Goal: Task Accomplishment & Management: Use online tool/utility

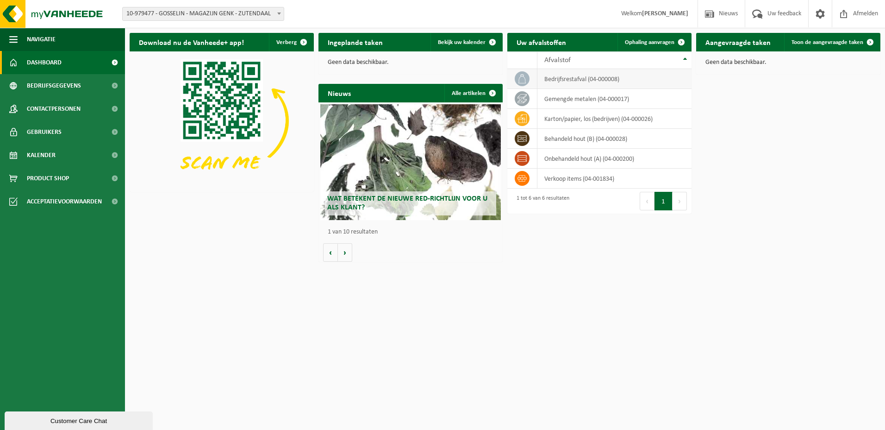
click at [614, 81] on td "bedrijfsrestafval (04-000008)" at bounding box center [615, 79] width 154 height 20
click at [654, 44] on span "Ophaling aanvragen" at bounding box center [650, 42] width 50 height 6
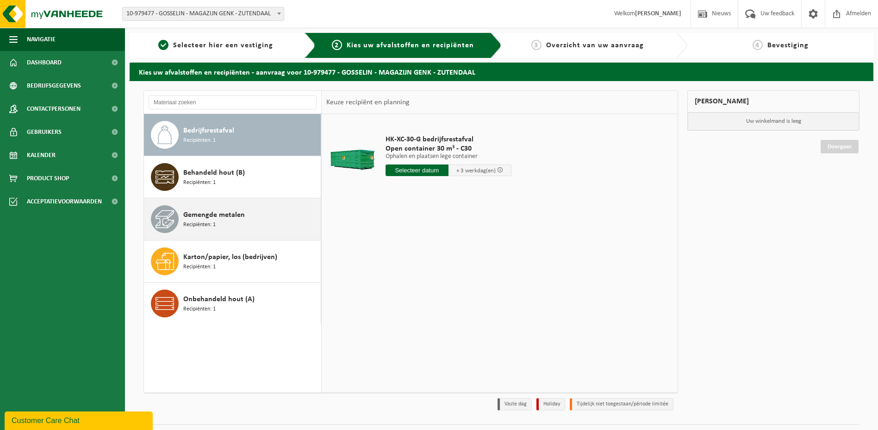
click at [229, 221] on div "Gemengde metalen Recipiënten: 1" at bounding box center [250, 219] width 135 height 28
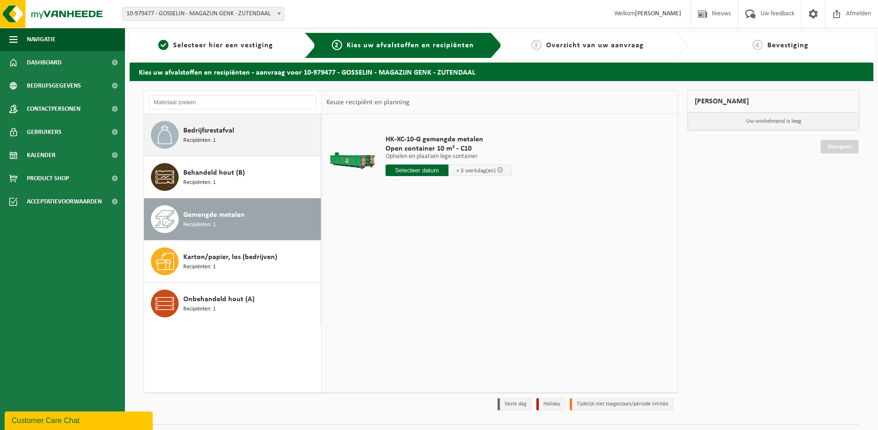
click at [224, 133] on span "Bedrijfsrestafval" at bounding box center [208, 130] width 51 height 11
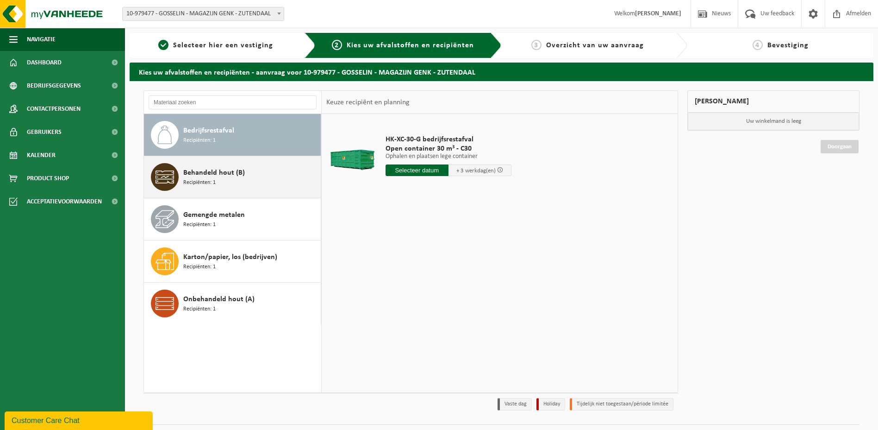
click at [229, 182] on div "Behandeld hout (B) Recipiënten: 1" at bounding box center [250, 177] width 135 height 28
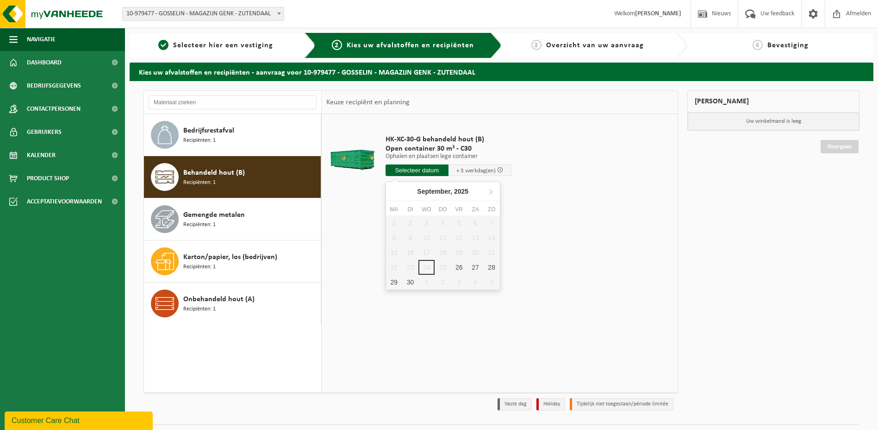
click at [412, 173] on input "text" at bounding box center [417, 170] width 63 height 12
click at [459, 267] on div "26" at bounding box center [459, 267] width 16 height 15
type input "Van 2025-09-26"
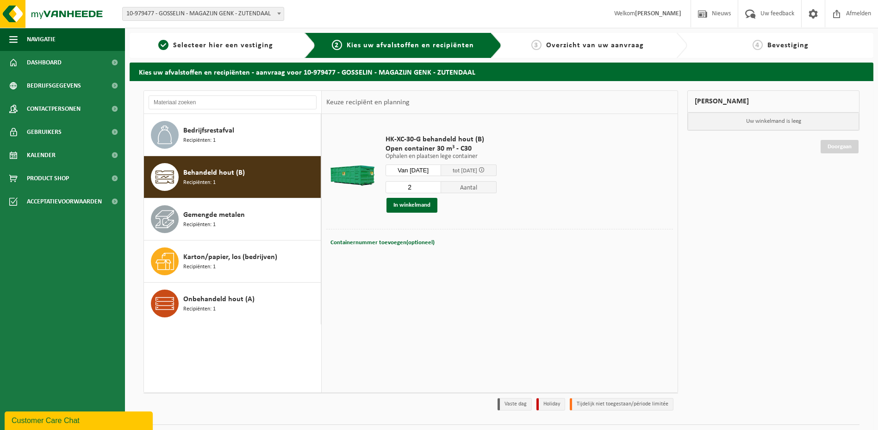
click at [441, 185] on input "2" at bounding box center [414, 187] width 56 height 12
type input "3"
click at [441, 185] on input "3" at bounding box center [414, 187] width 56 height 12
click at [215, 132] on span "Bedrijfsrestafval" at bounding box center [208, 130] width 51 height 11
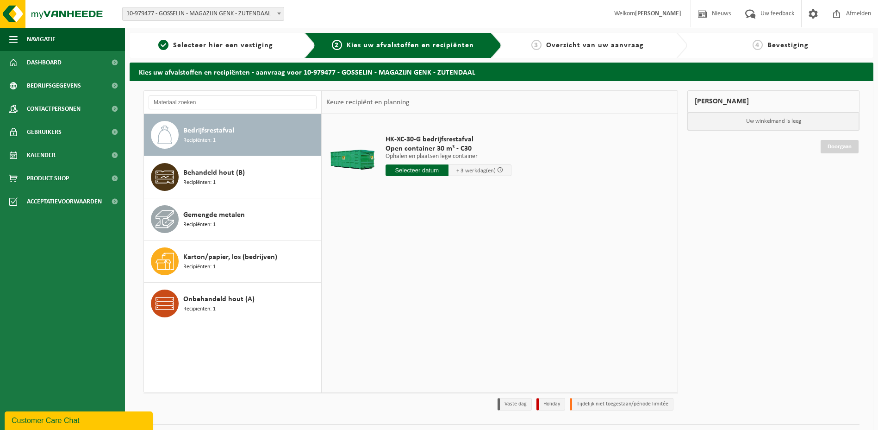
click at [414, 167] on input "text" at bounding box center [417, 170] width 63 height 12
click at [468, 267] on div "1 2 3 4 5 6 7 8 9 10 11 12 13 14 15 16 17 18 19 20 21 22 23 24 25 26 27 28 29 3…" at bounding box center [443, 252] width 114 height 74
click at [459, 267] on div "26" at bounding box center [459, 267] width 16 height 15
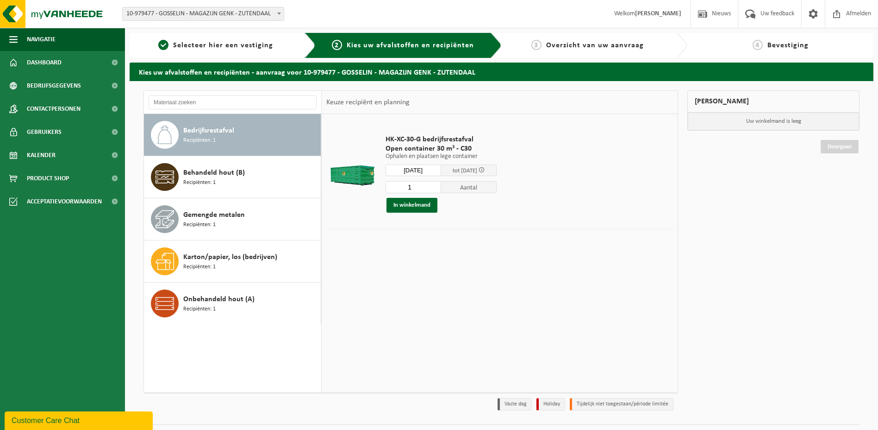
type input "Van 2025-09-26"
click at [440, 187] on input "2" at bounding box center [414, 187] width 56 height 12
type input "3"
click at [440, 187] on input "3" at bounding box center [414, 187] width 56 height 12
click at [410, 204] on button "In winkelmand" at bounding box center [412, 205] width 51 height 15
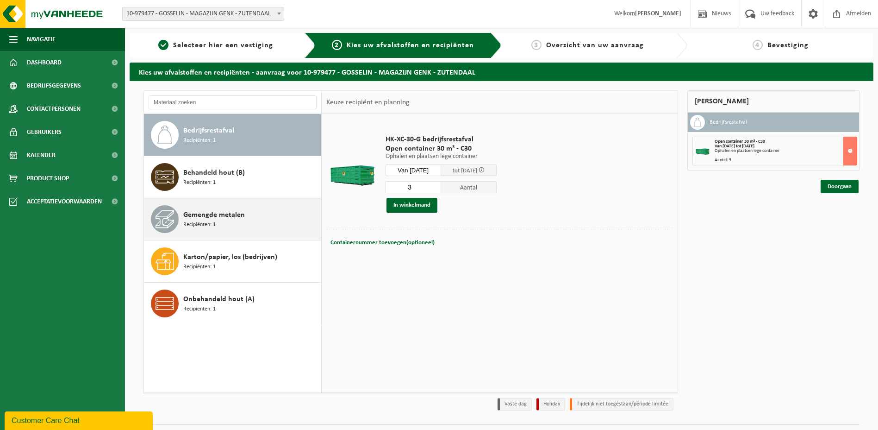
click at [232, 216] on span "Gemengde metalen" at bounding box center [214, 214] width 62 height 11
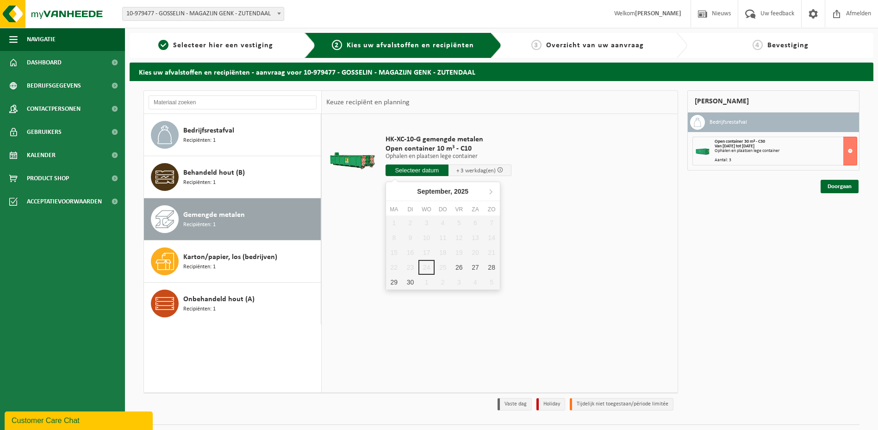
click at [420, 169] on input "text" at bounding box center [417, 170] width 63 height 12
click at [457, 265] on div "26" at bounding box center [459, 267] width 16 height 15
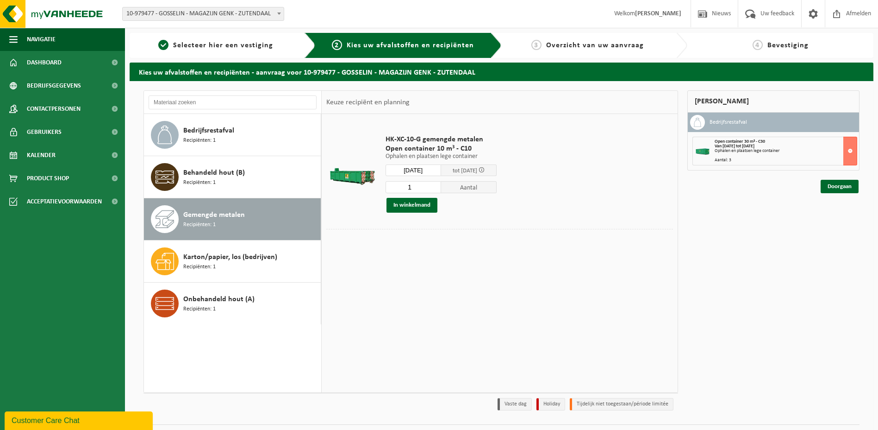
type input "Van 2025-09-26"
click at [400, 206] on button "In winkelmand" at bounding box center [412, 205] width 51 height 15
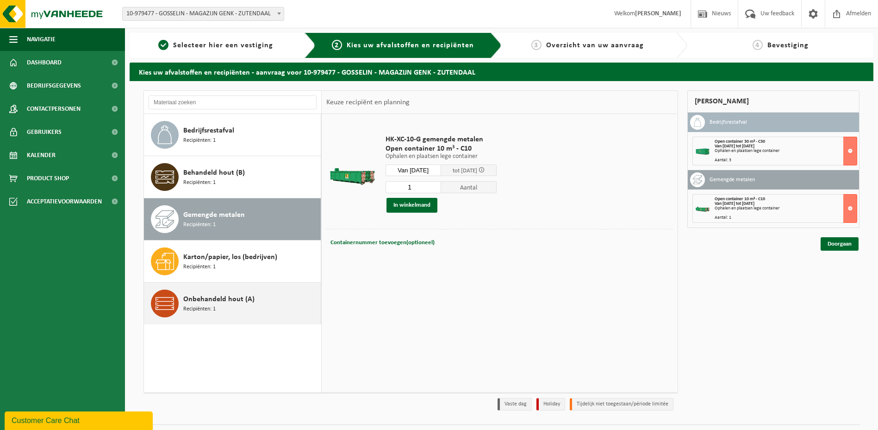
click at [237, 308] on div "Onbehandeld hout (A) Recipiënten: 1" at bounding box center [250, 303] width 135 height 28
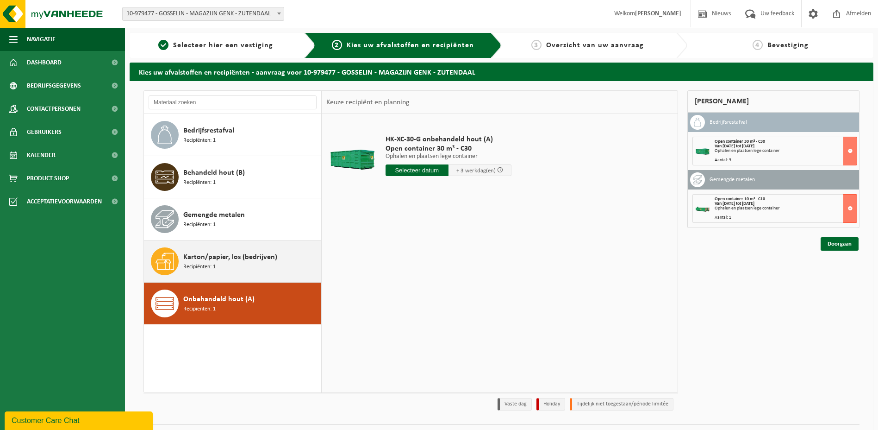
click at [245, 267] on div "Karton/papier, los (bedrijven) Recipiënten: 1" at bounding box center [250, 261] width 135 height 28
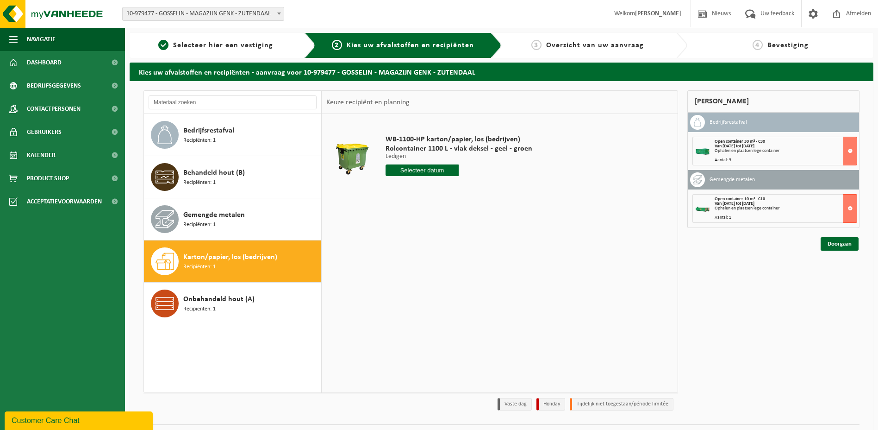
scroll to position [23, 0]
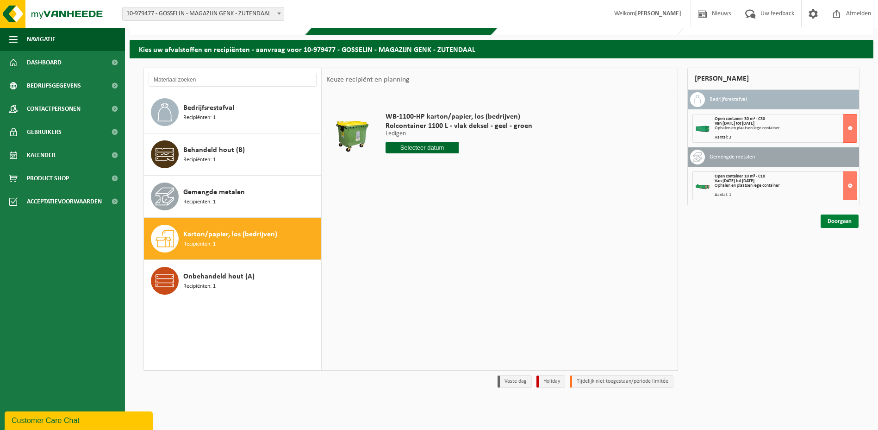
click at [845, 221] on link "Doorgaan" at bounding box center [840, 220] width 38 height 13
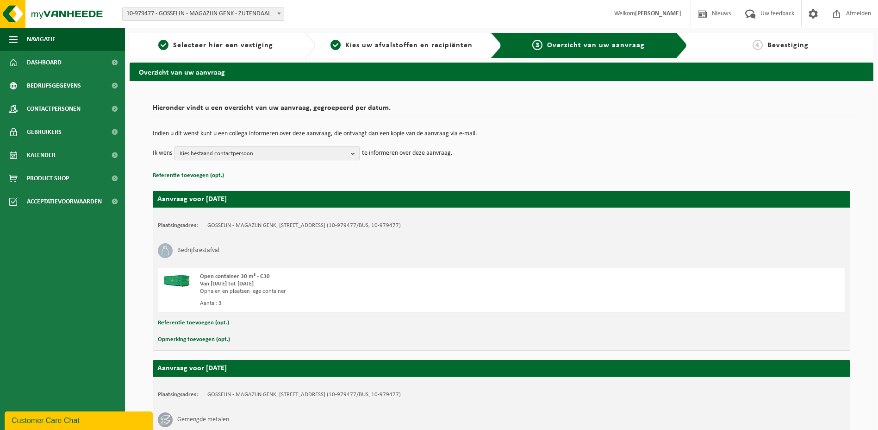
click at [243, 156] on span "Kies bestaand contactpersoon" at bounding box center [264, 154] width 168 height 14
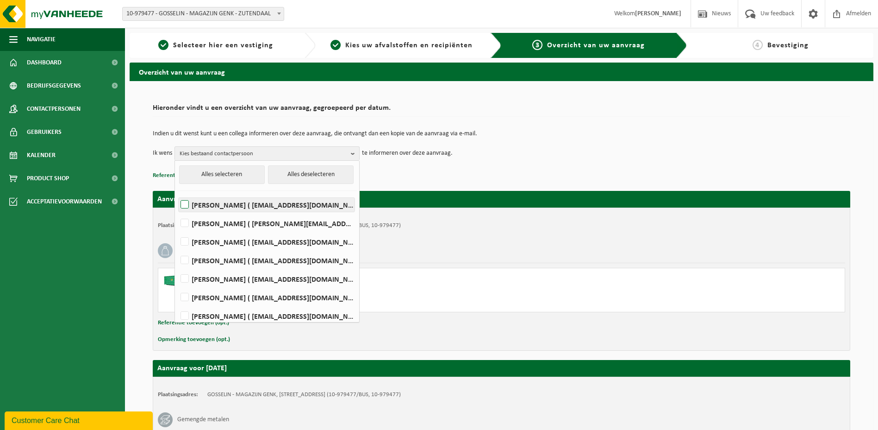
click at [187, 207] on label "[PERSON_NAME] ( [EMAIL_ADDRESS][DOMAIN_NAME] )" at bounding box center [267, 205] width 176 height 14
click at [177, 193] on input "[PERSON_NAME] ( [EMAIL_ADDRESS][DOMAIN_NAME] )" at bounding box center [177, 193] width 0 height 0
click at [469, 173] on p "Referentie toevoegen (opt.)" at bounding box center [502, 175] width 698 height 12
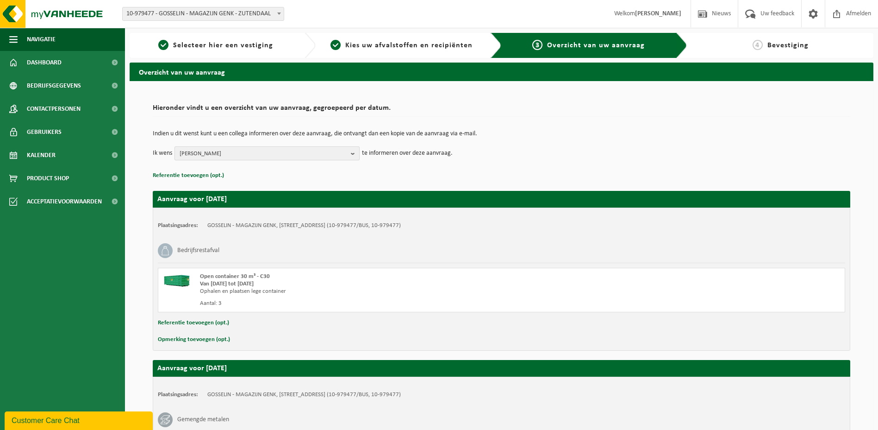
click at [337, 152] on span "Stef Andriesen" at bounding box center [264, 154] width 168 height 14
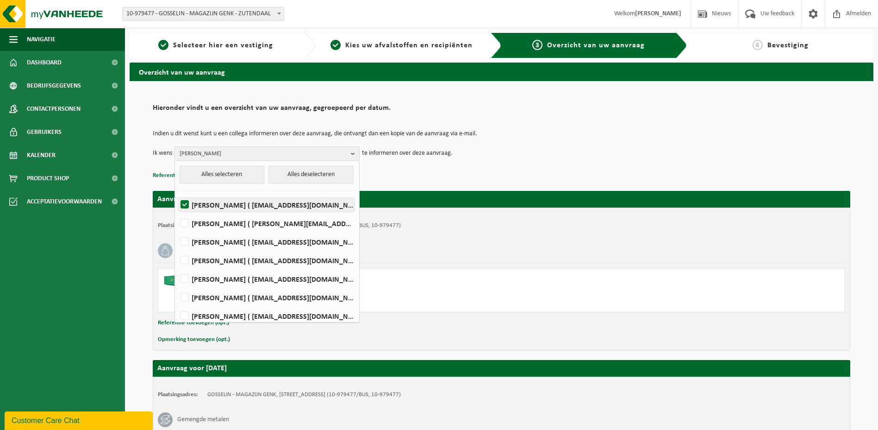
click at [183, 200] on label "Stef Andriesen ( stefa@gosselingroup.eu )" at bounding box center [267, 205] width 176 height 14
click at [177, 193] on input "Stef Andriesen ( stefa@gosselingroup.eu )" at bounding box center [177, 193] width 0 height 0
checkbox input "false"
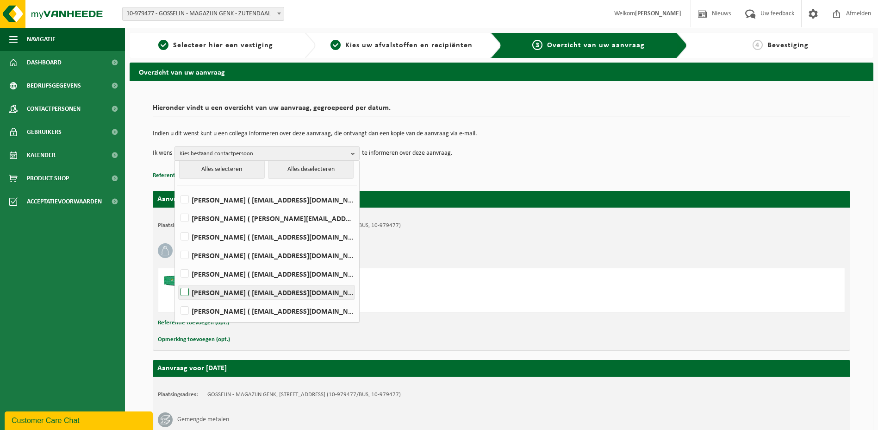
click at [185, 291] on label "Stefaan RAMON ( stefaanr@gosselingroup.eu )" at bounding box center [267, 292] width 176 height 14
click at [177, 281] on input "Stefaan RAMON ( stefaanr@gosselingroup.eu )" at bounding box center [177, 280] width 0 height 0
checkbox input "true"
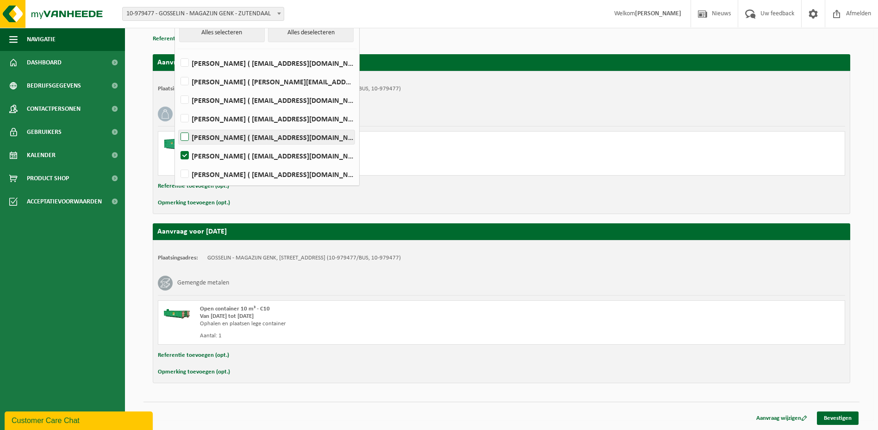
scroll to position [0, 0]
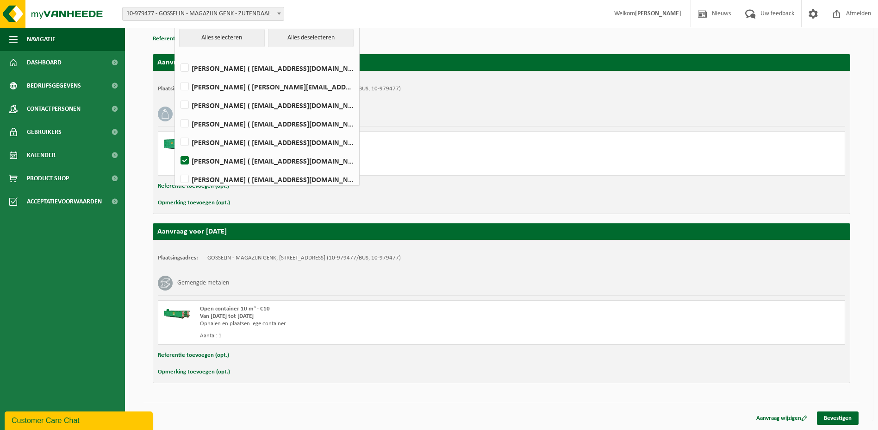
click at [557, 101] on div "Plaatsingsadres: GOSSELIN - MAGAZIJN GENK, 3690 ZUTENDAAL, KRUISBOSSTRAAT 11 (1…" at bounding box center [502, 142] width 698 height 143
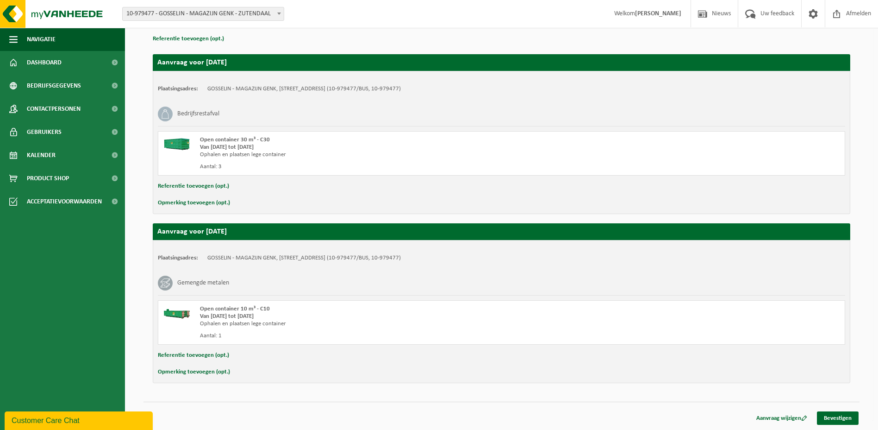
click at [198, 203] on button "Opmerking toevoegen (opt.)" at bounding box center [194, 203] width 72 height 12
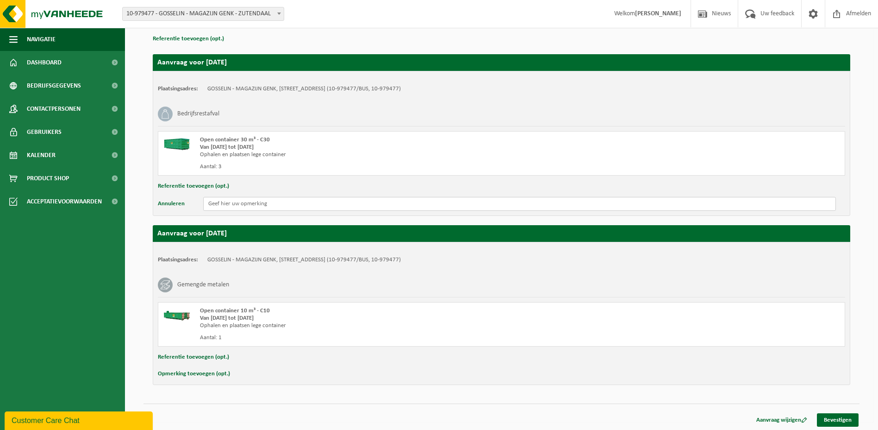
click at [254, 205] on input "text" at bounding box center [519, 204] width 633 height 14
click at [418, 205] on input "Dit is een gemengde container met afval. Dit is besproken voor eerste afhaling …" at bounding box center [519, 204] width 633 height 14
click at [465, 200] on input "Dit is een gemengde container met afval. Dit is besproken voor eerste afhaling …" at bounding box center [519, 204] width 633 height 14
drag, startPoint x: 208, startPoint y: 203, endPoint x: 648, endPoint y: 206, distance: 440.3
click at [648, 206] on input "Dit is een gemengde container met afval. Dit is besproken voor eerste afhaling …" at bounding box center [519, 204] width 633 height 14
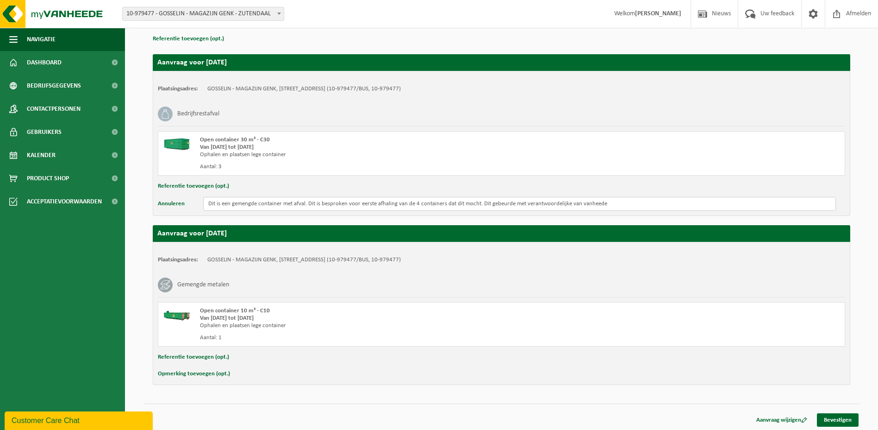
type input "Dit is een gemengde container met afval. Dit is besproken voor eerste afhaling …"
click at [216, 371] on button "Opmerking toevoegen (opt.)" at bounding box center [194, 374] width 72 height 12
click at [225, 375] on input "text" at bounding box center [519, 375] width 633 height 14
paste input "Dit is een gemengde container met afval. Dit is besproken voor eerste afhaling …"
type input "Dit is een gemengde container met afval. Dit is besproken voor eerste afhaling …"
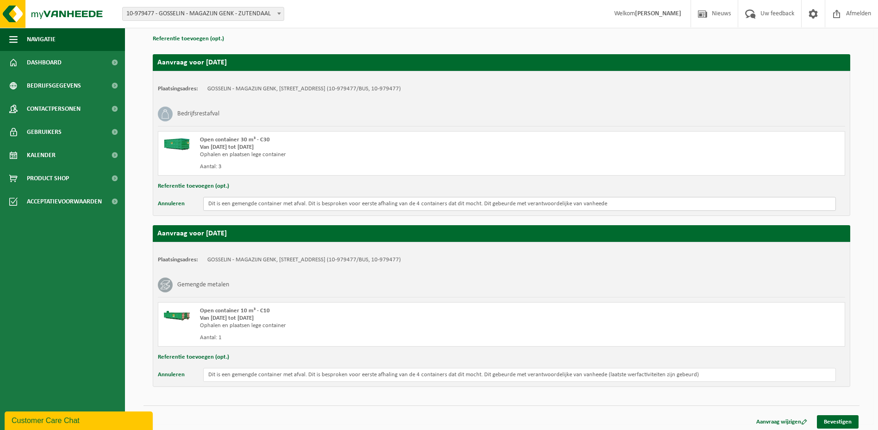
click at [647, 199] on input "Dit is een gemengde container met afval. Dit is besproken voor eerste afhaling …" at bounding box center [519, 204] width 633 height 14
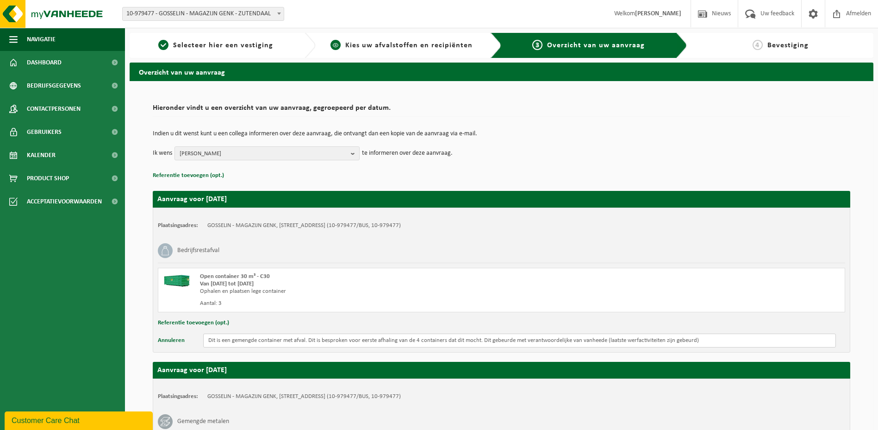
type input "Dit is een gemengde container met afval. Dit is besproken voor eerste afhaling …"
click at [387, 43] on span "Kies uw afvalstoffen en recipiënten" at bounding box center [408, 45] width 127 height 7
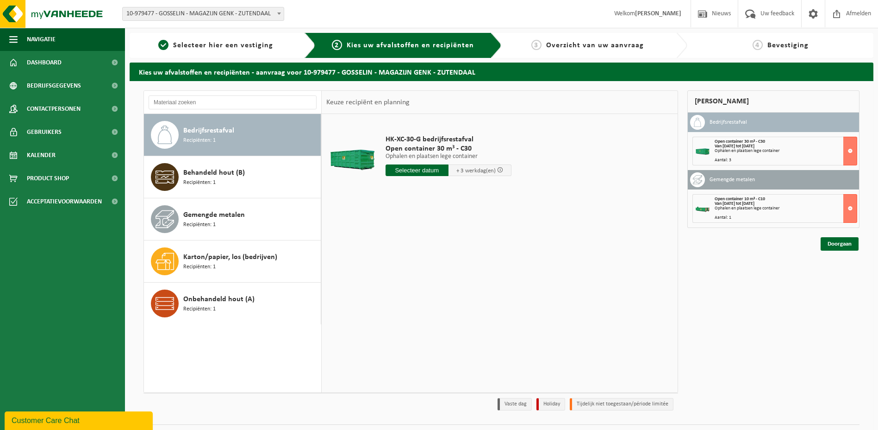
click at [501, 171] on span at bounding box center [500, 170] width 6 height 6
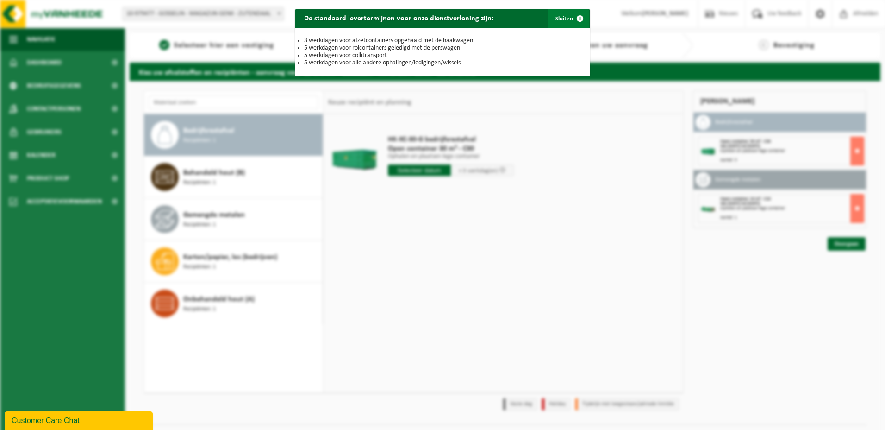
click at [576, 18] on span "button" at bounding box center [580, 18] width 19 height 19
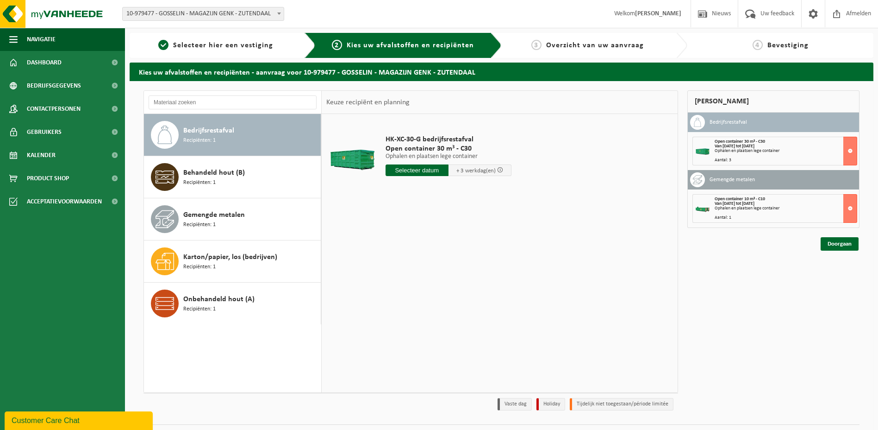
click at [408, 169] on input "text" at bounding box center [417, 170] width 63 height 12
click at [428, 267] on div "1 2 3 4 5 6 7 8 9 10 11 12 13 14 15 16 17 18 19 20 21 22 23 24 25 26 27 28 29 3…" at bounding box center [443, 252] width 114 height 74
click at [446, 268] on div "1 2 3 4 5 6 7 8 9 10 11 12 13 14 15 16 17 18 19 20 21 22 23 24 25 26 27 28 29 3…" at bounding box center [443, 252] width 114 height 74
click at [460, 267] on div "26" at bounding box center [459, 267] width 16 height 15
type input "Van 2025-09-26"
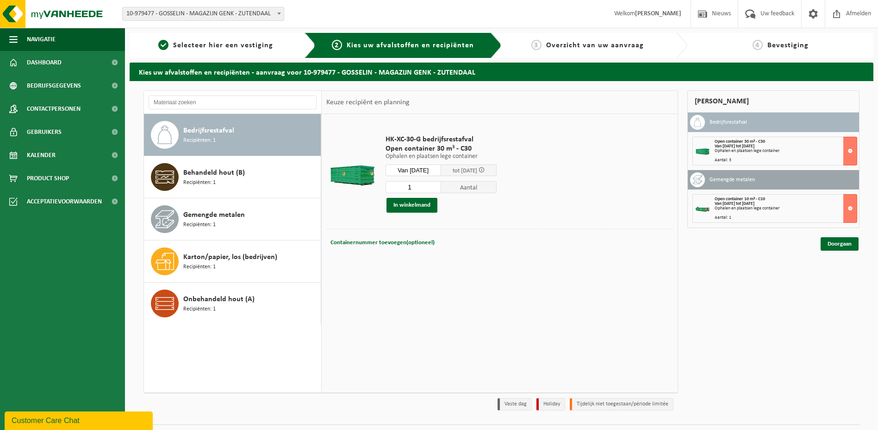
click at [497, 167] on span "tot 01/10/2025" at bounding box center [469, 170] width 56 height 12
click at [485, 169] on span at bounding box center [482, 170] width 6 height 6
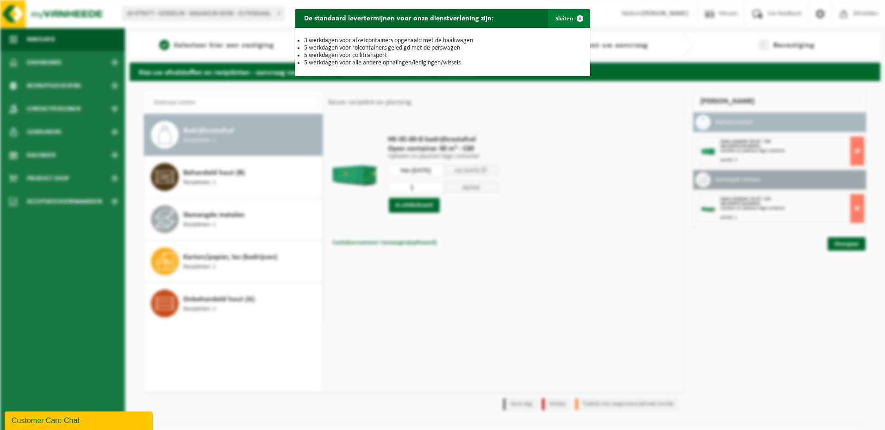
click at [574, 21] on span "button" at bounding box center [580, 18] width 19 height 19
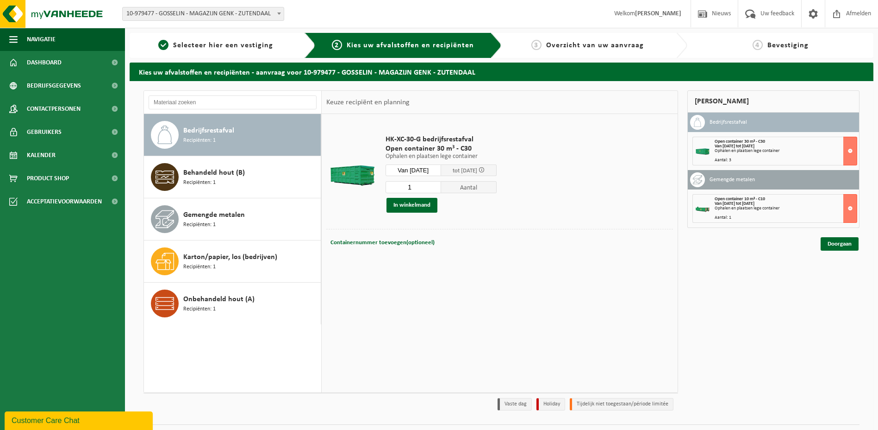
click at [583, 45] on span "Overzicht van uw aanvraag" at bounding box center [595, 45] width 98 height 7
click at [832, 245] on link "Doorgaan" at bounding box center [840, 243] width 38 height 13
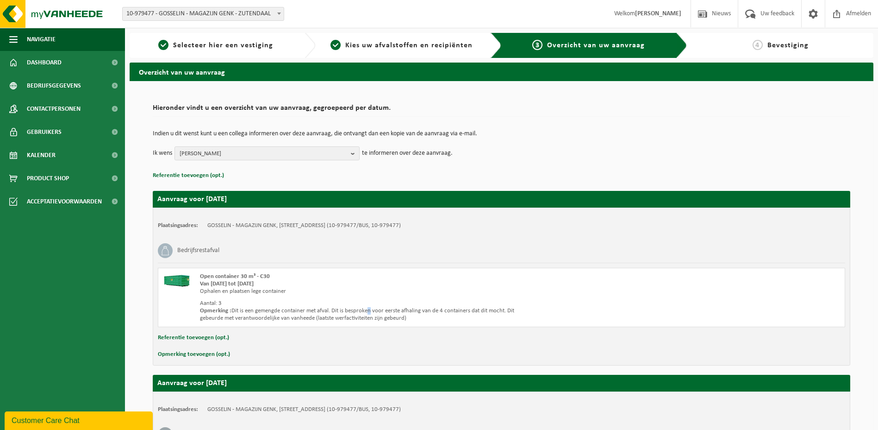
click at [372, 309] on div "Opmerking : Dit is een gemengde container met afval. Dit is besproken voor eers…" at bounding box center [369, 314] width 339 height 15
drag, startPoint x: 372, startPoint y: 309, endPoint x: 413, endPoint y: 315, distance: 42.1
click at [413, 315] on div "Opmerking : Dit is een gemengde container met afval. Dit is besproken voor eers…" at bounding box center [369, 314] width 339 height 15
click at [185, 355] on button "Opmerking toevoegen (opt.)" at bounding box center [194, 354] width 72 height 12
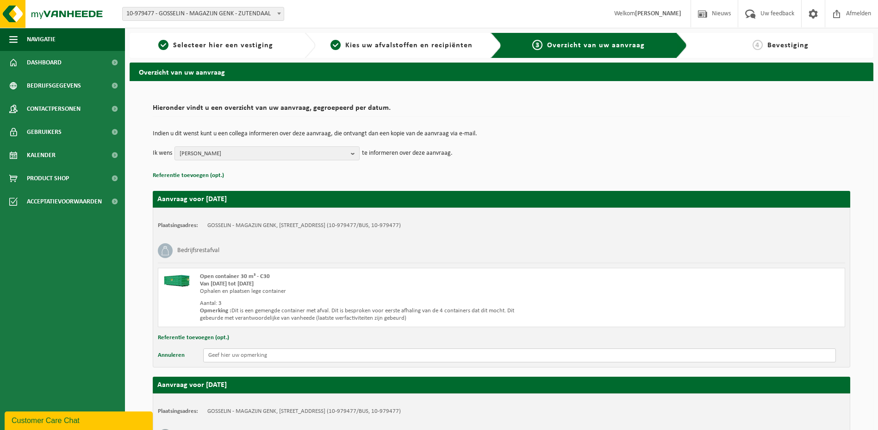
click at [250, 352] on input "text" at bounding box center [519, 355] width 633 height 14
type input "De containers zitten goed tot aan de rand vol"
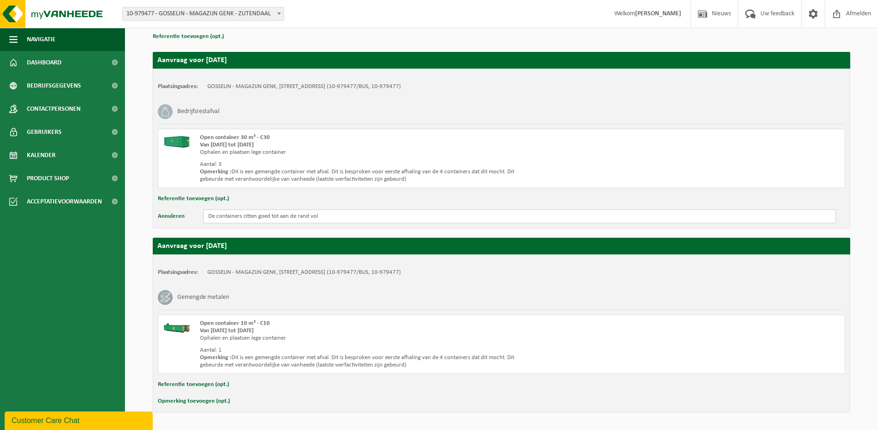
scroll to position [168, 0]
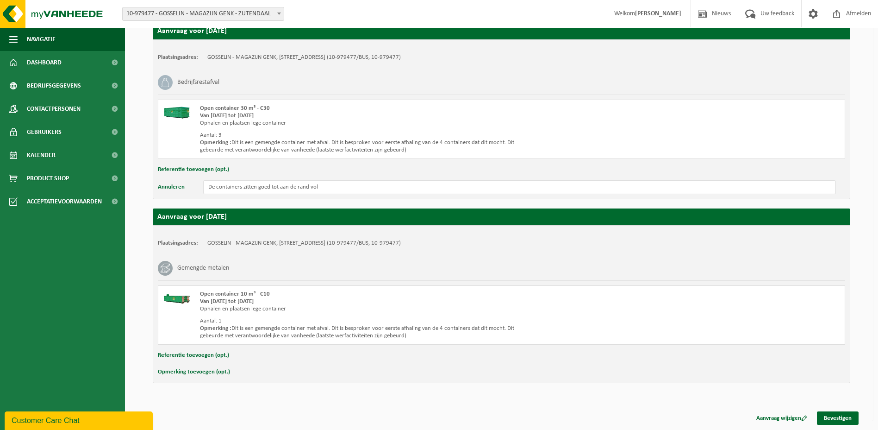
click at [207, 372] on button "Opmerking toevoegen (opt.)" at bounding box center [194, 372] width 72 height 12
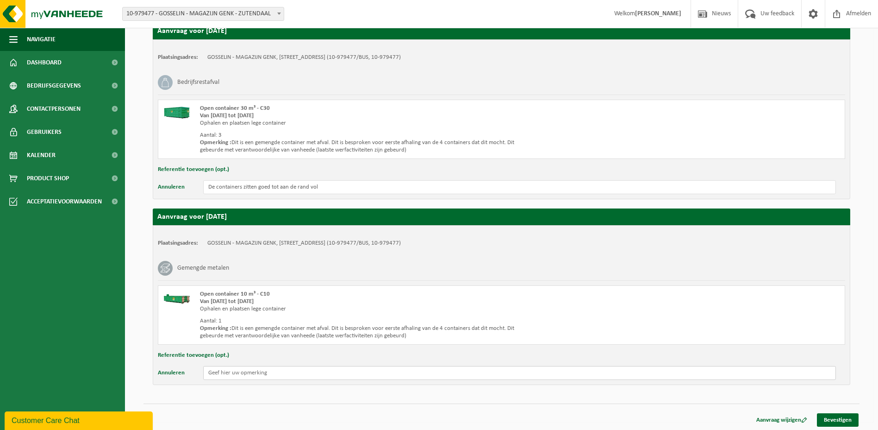
click at [225, 376] on input "text" at bounding box center [519, 373] width 633 height 14
type input "De containers zitten goed tot aan de rand vol"
click at [852, 419] on link "Bevestigen" at bounding box center [838, 419] width 42 height 13
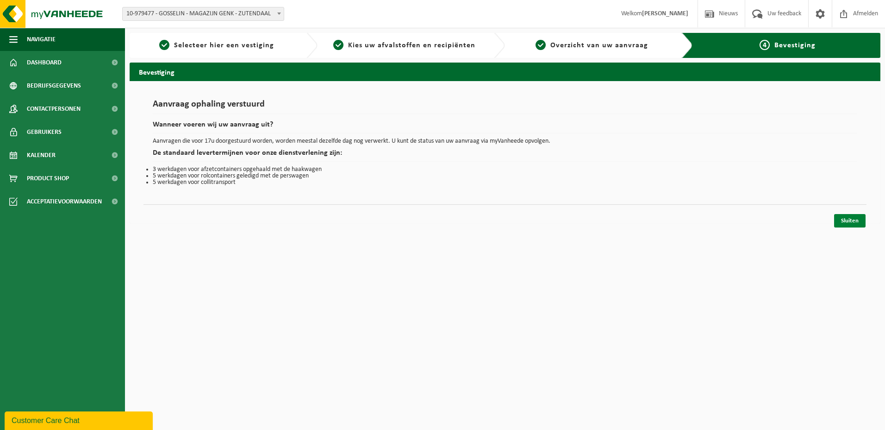
click at [843, 217] on link "Sluiten" at bounding box center [849, 220] width 31 height 13
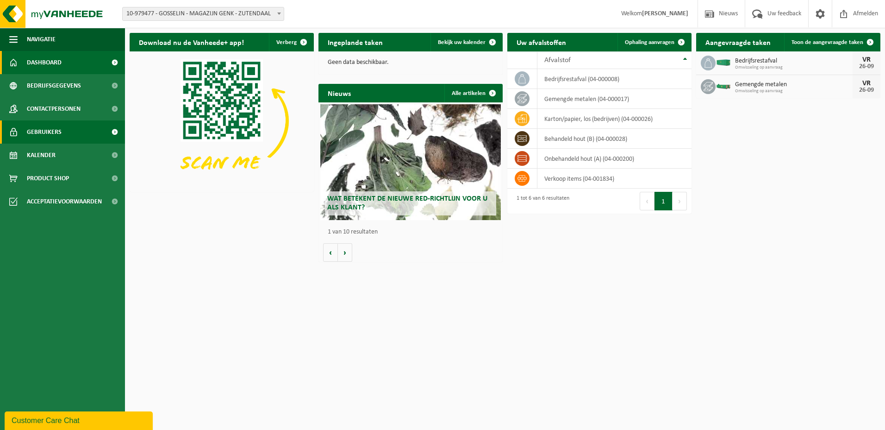
click at [69, 132] on link "Gebruikers" at bounding box center [62, 131] width 125 height 23
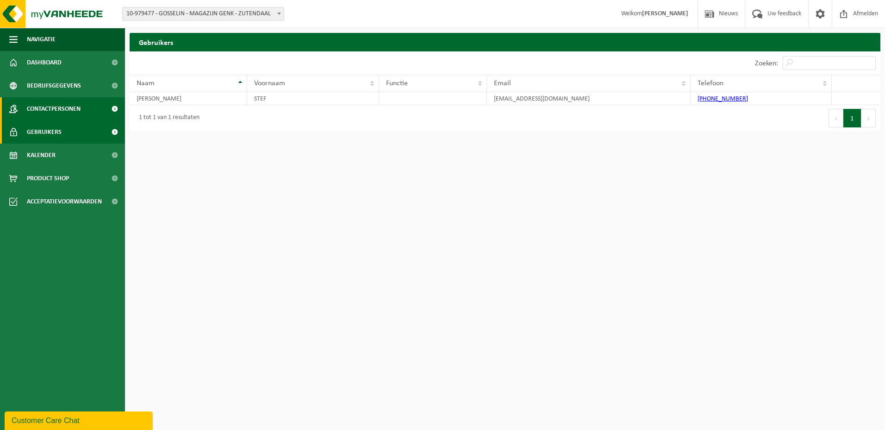
click at [72, 109] on span "Contactpersonen" at bounding box center [54, 108] width 54 height 23
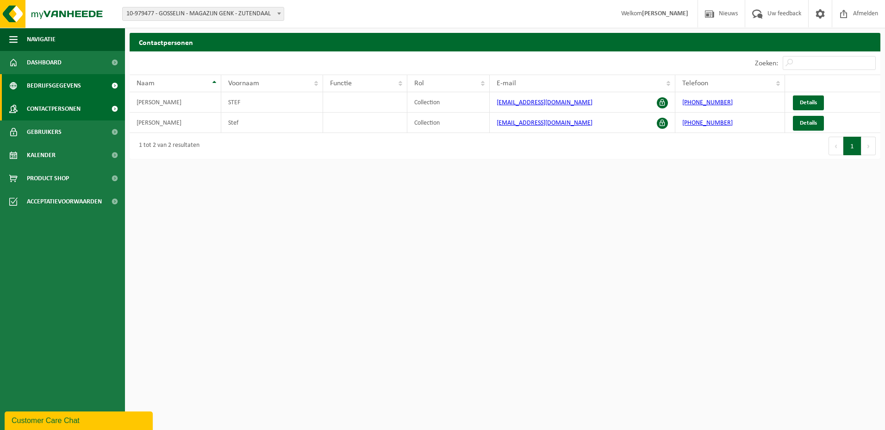
click at [44, 85] on span "Bedrijfsgegevens" at bounding box center [54, 85] width 54 height 23
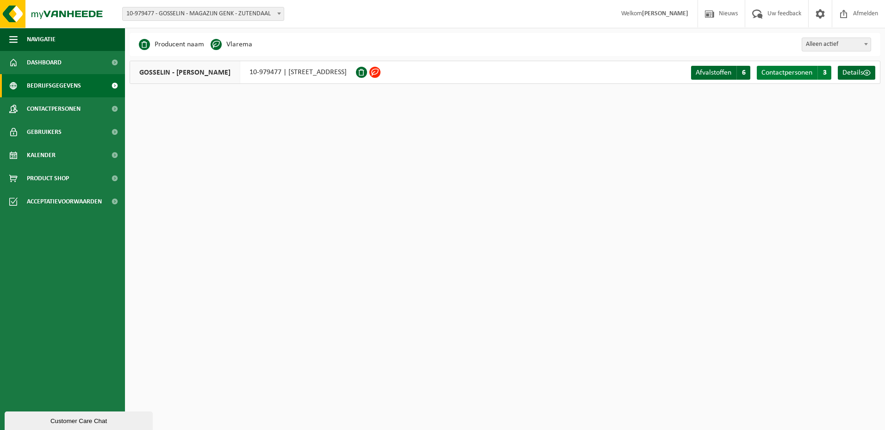
click at [801, 75] on span "Contactpersonen" at bounding box center [787, 72] width 51 height 7
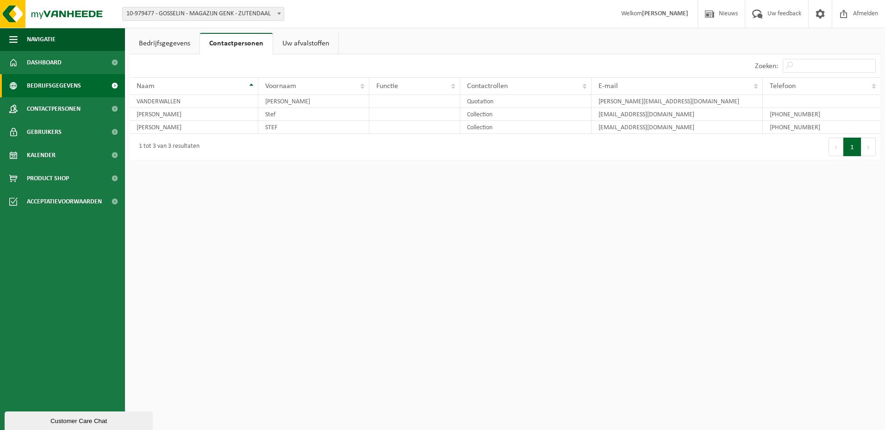
click at [62, 87] on span "Bedrijfsgegevens" at bounding box center [54, 85] width 54 height 23
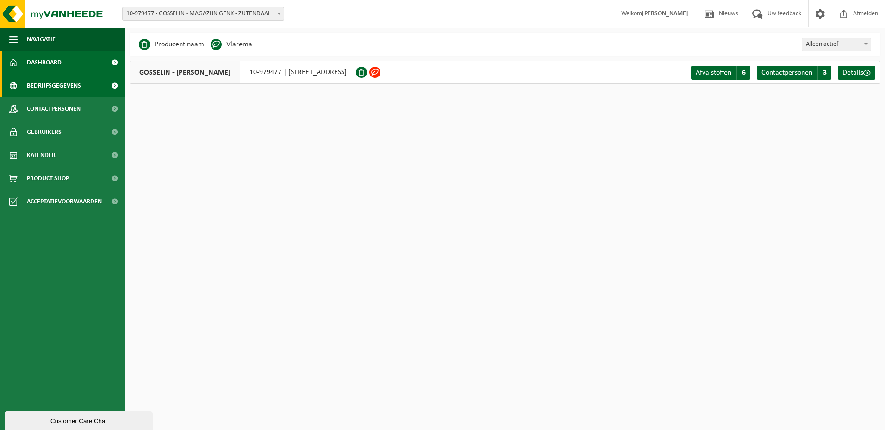
click at [35, 62] on span "Dashboard" at bounding box center [44, 62] width 35 height 23
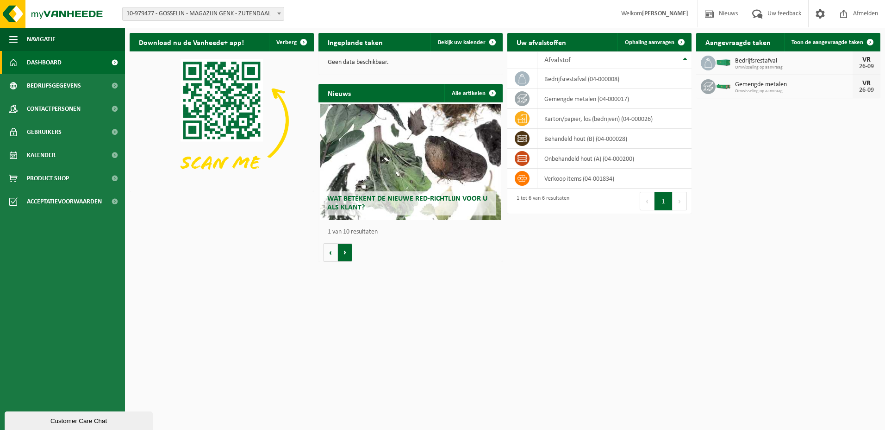
click at [343, 246] on button "Volgende" at bounding box center [345, 252] width 14 height 19
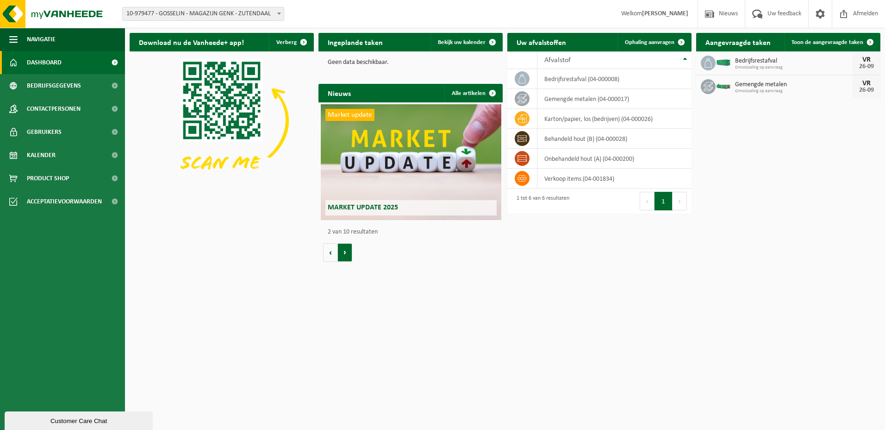
scroll to position [0, 184]
click at [343, 246] on button "Volgende" at bounding box center [345, 252] width 14 height 19
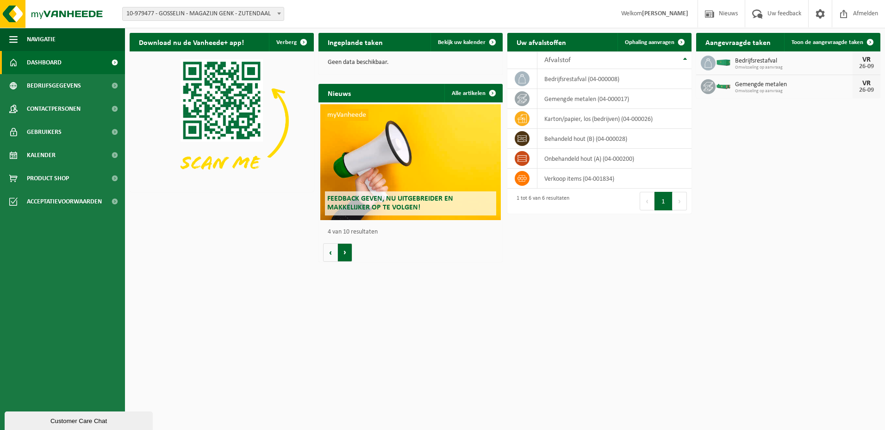
click at [343, 246] on button "Volgende" at bounding box center [345, 252] width 14 height 19
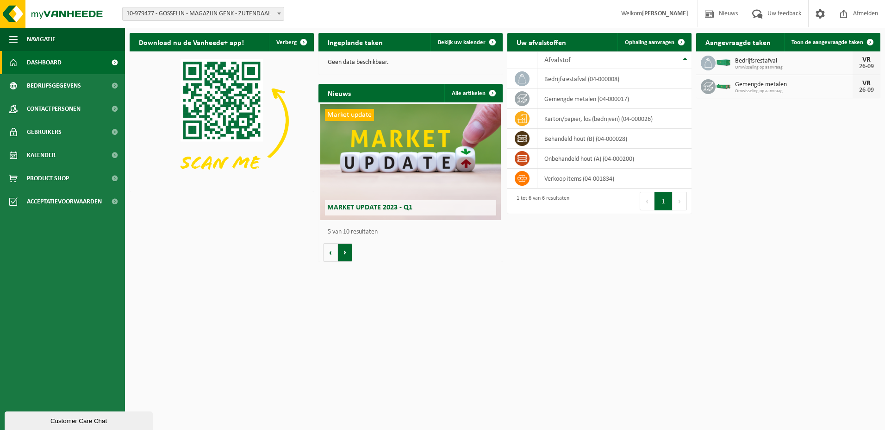
click at [343, 246] on button "Volgende" at bounding box center [345, 252] width 14 height 19
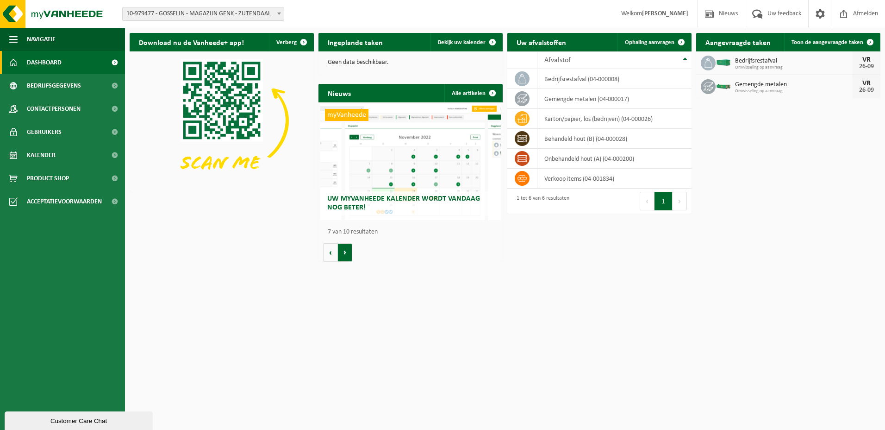
click at [343, 246] on button "Volgende" at bounding box center [345, 252] width 14 height 19
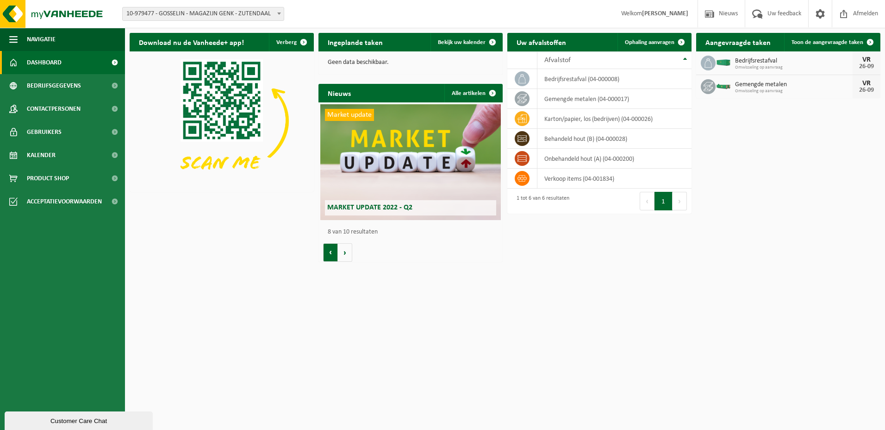
click at [331, 248] on button "Vorige" at bounding box center [330, 252] width 15 height 19
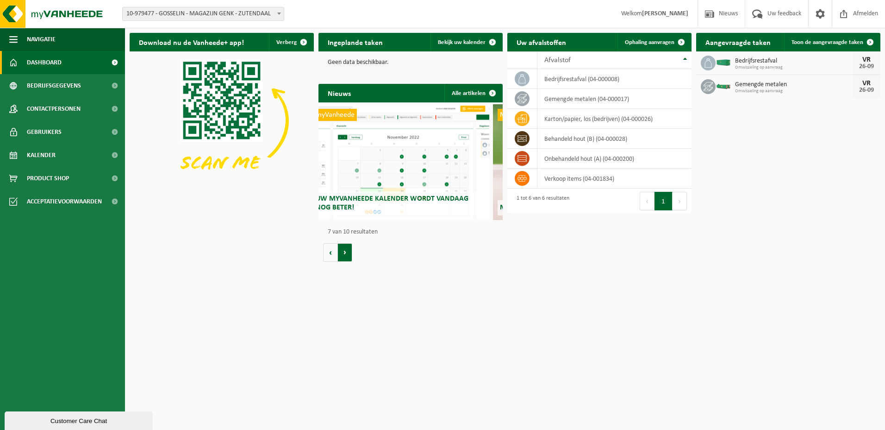
scroll to position [0, 1106]
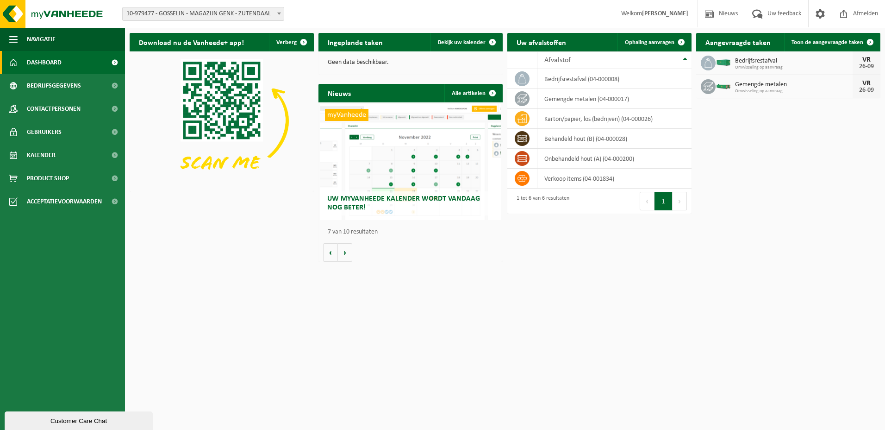
click at [460, 179] on div "myVanheede Uw myVanheede kalender wordt vandaag nog beter!" at bounding box center [410, 162] width 181 height 116
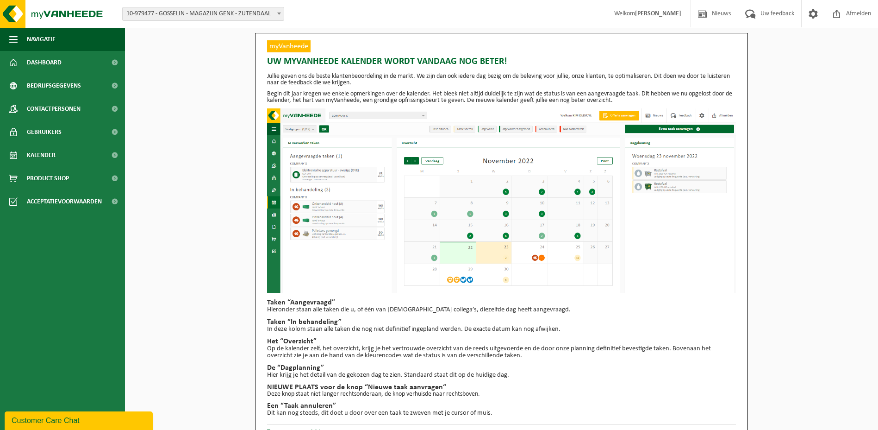
scroll to position [15, 0]
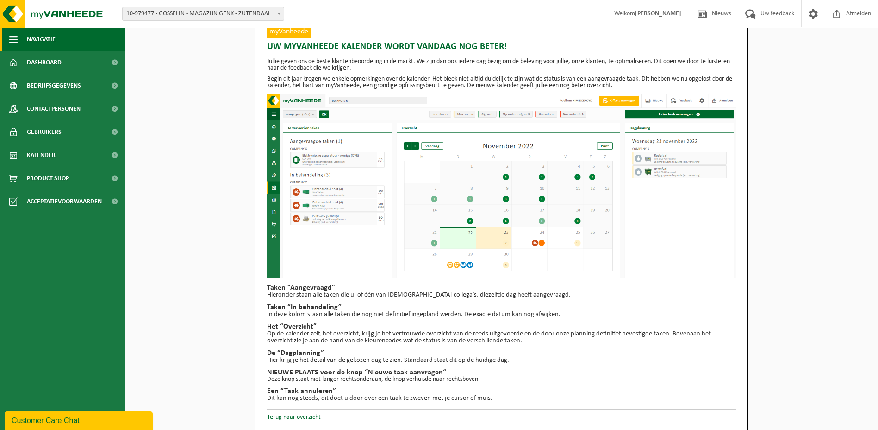
click at [54, 36] on span "Navigatie" at bounding box center [41, 39] width 29 height 23
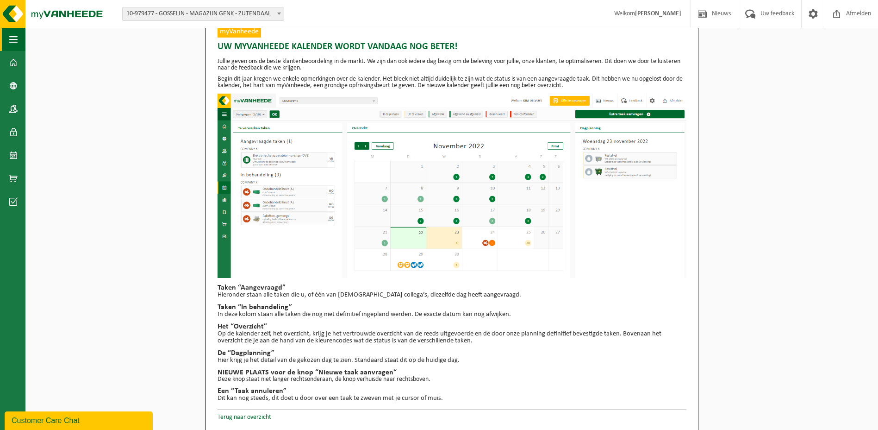
click at [15, 41] on span "button" at bounding box center [13, 39] width 8 height 23
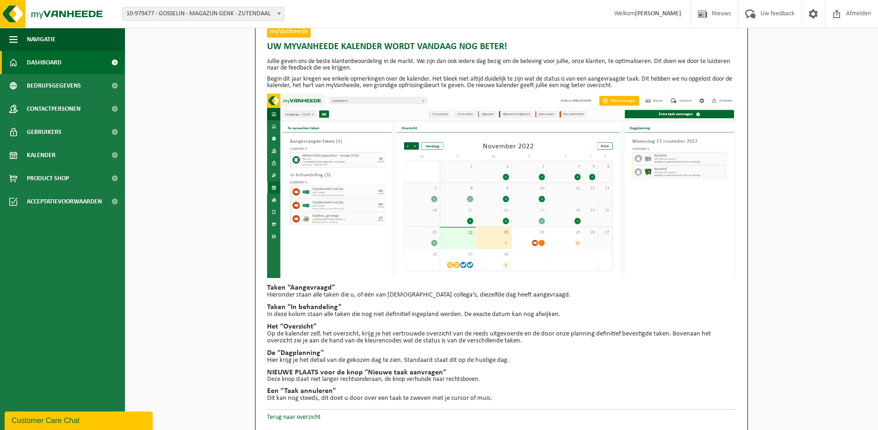
click at [34, 58] on span "Dashboard" at bounding box center [44, 62] width 35 height 23
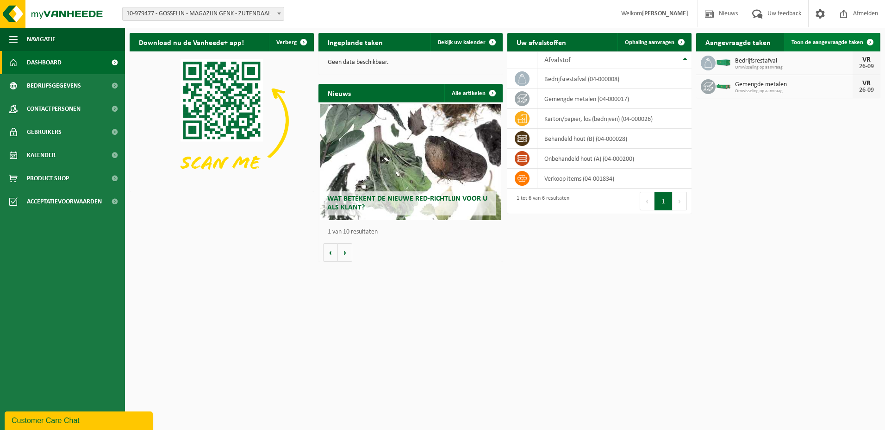
click at [856, 42] on span "Toon de aangevraagde taken" at bounding box center [828, 42] width 72 height 6
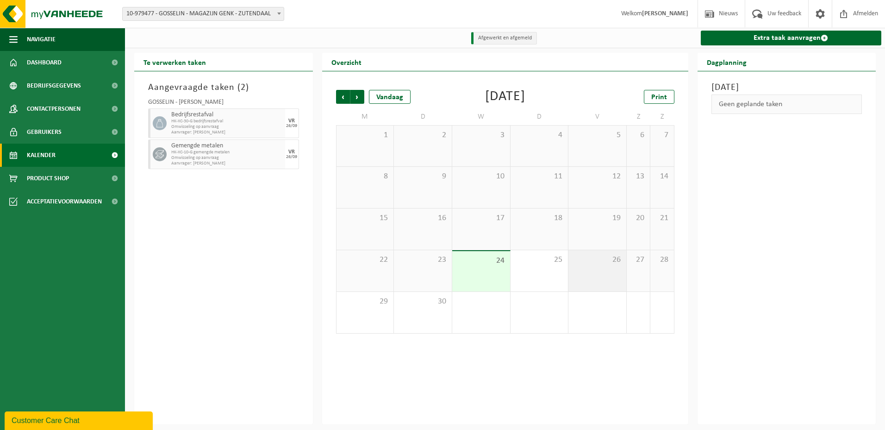
click at [587, 282] on div "26" at bounding box center [598, 270] width 58 height 41
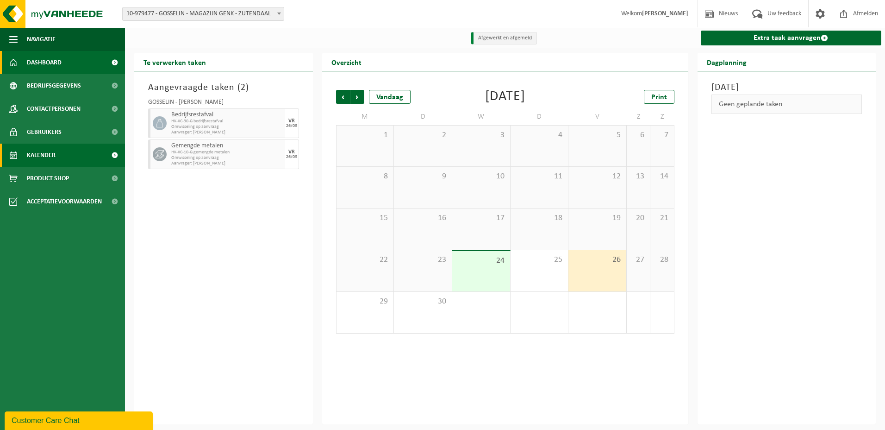
click at [49, 63] on span "Dashboard" at bounding box center [44, 62] width 35 height 23
